Goal: Find specific page/section

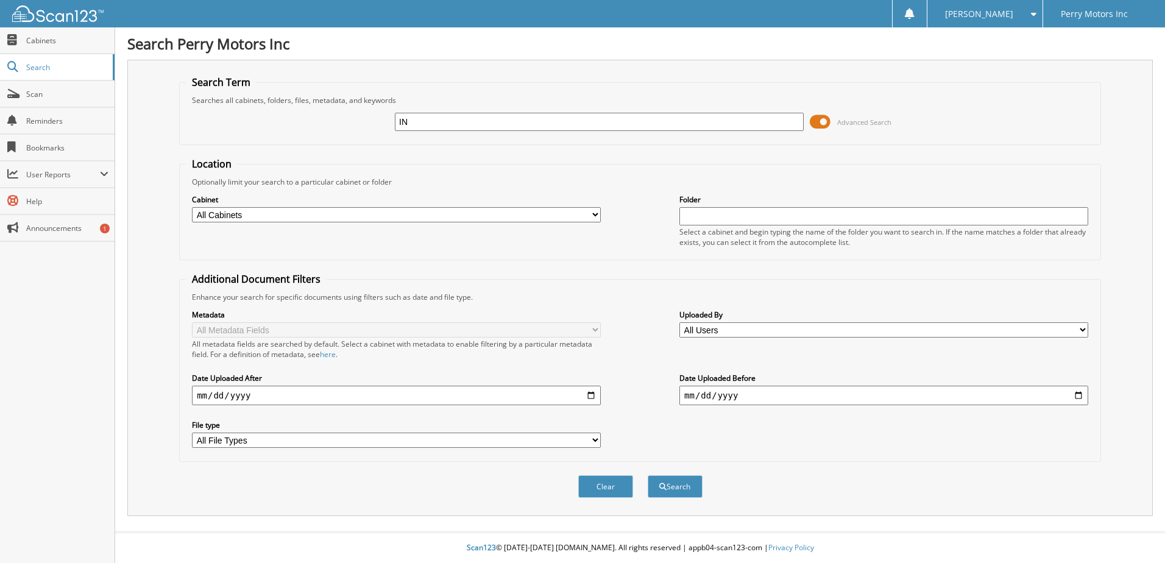
type input "I"
type input "[PERSON_NAME]"
click at [648, 475] on button "Search" at bounding box center [675, 486] width 55 height 23
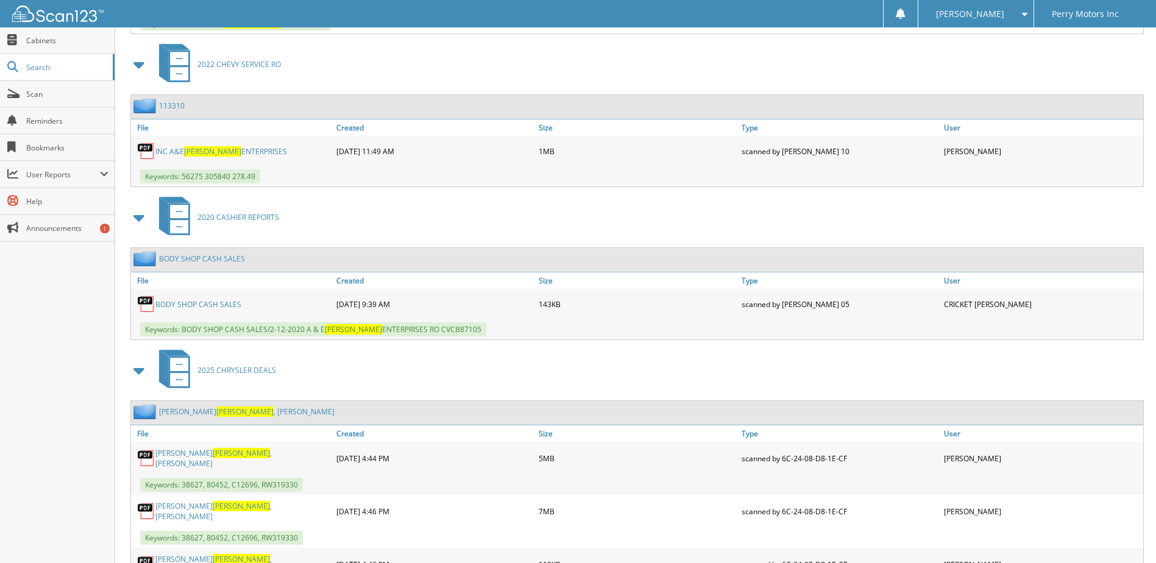
scroll to position [792, 0]
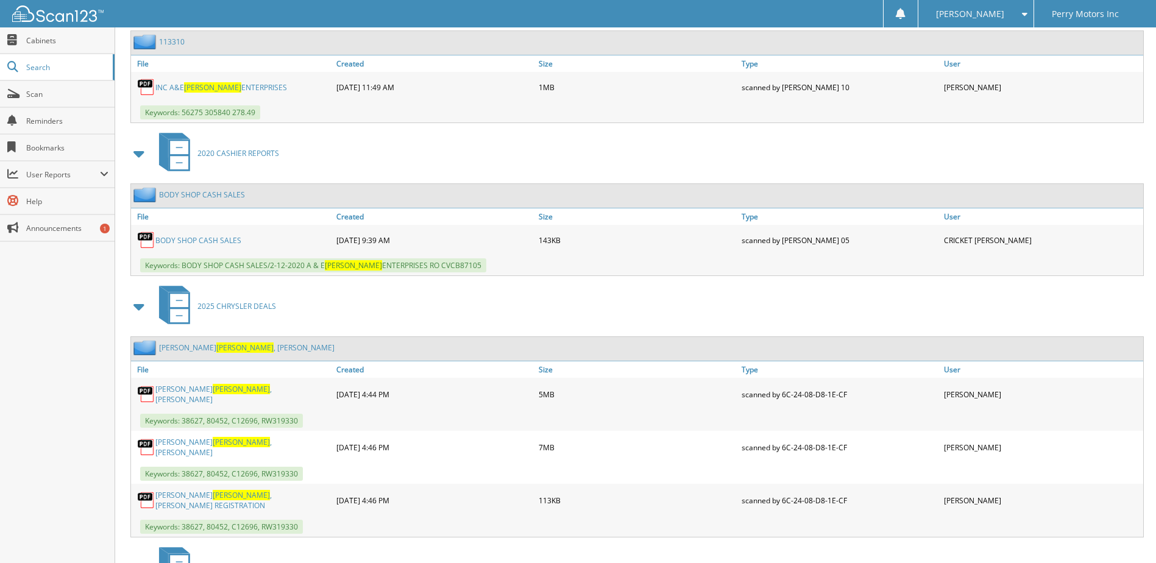
click at [168, 347] on link "LARA PONCE , RODRIGO" at bounding box center [247, 348] width 176 height 10
